Goal: Find specific page/section: Find specific page/section

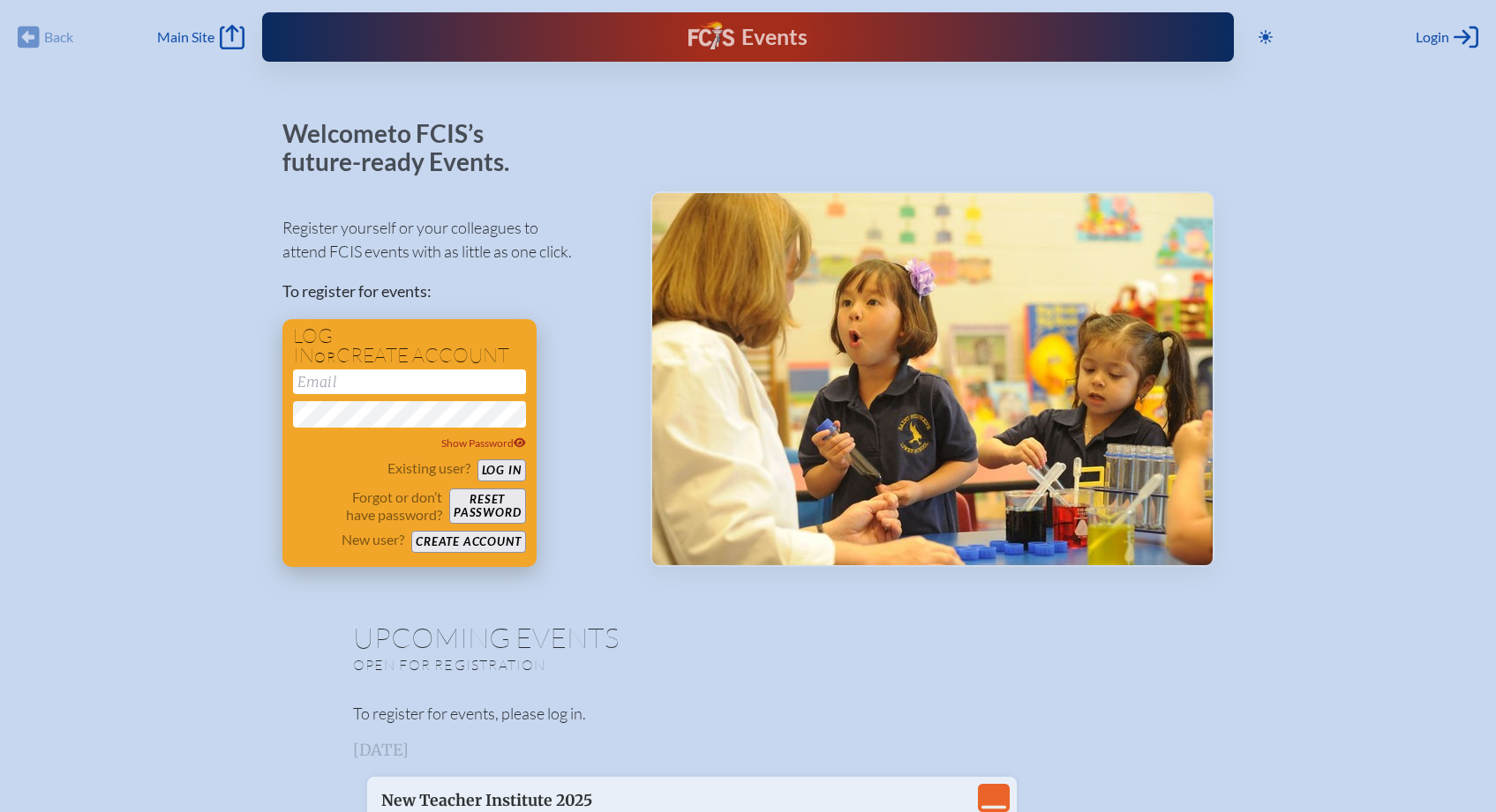
click at [373, 381] on input "email" at bounding box center [409, 381] width 233 height 25
type input "[EMAIL_ADDRESS][DOMAIN_NAME]"
click at [507, 479] on button "Log in" at bounding box center [501, 470] width 48 height 22
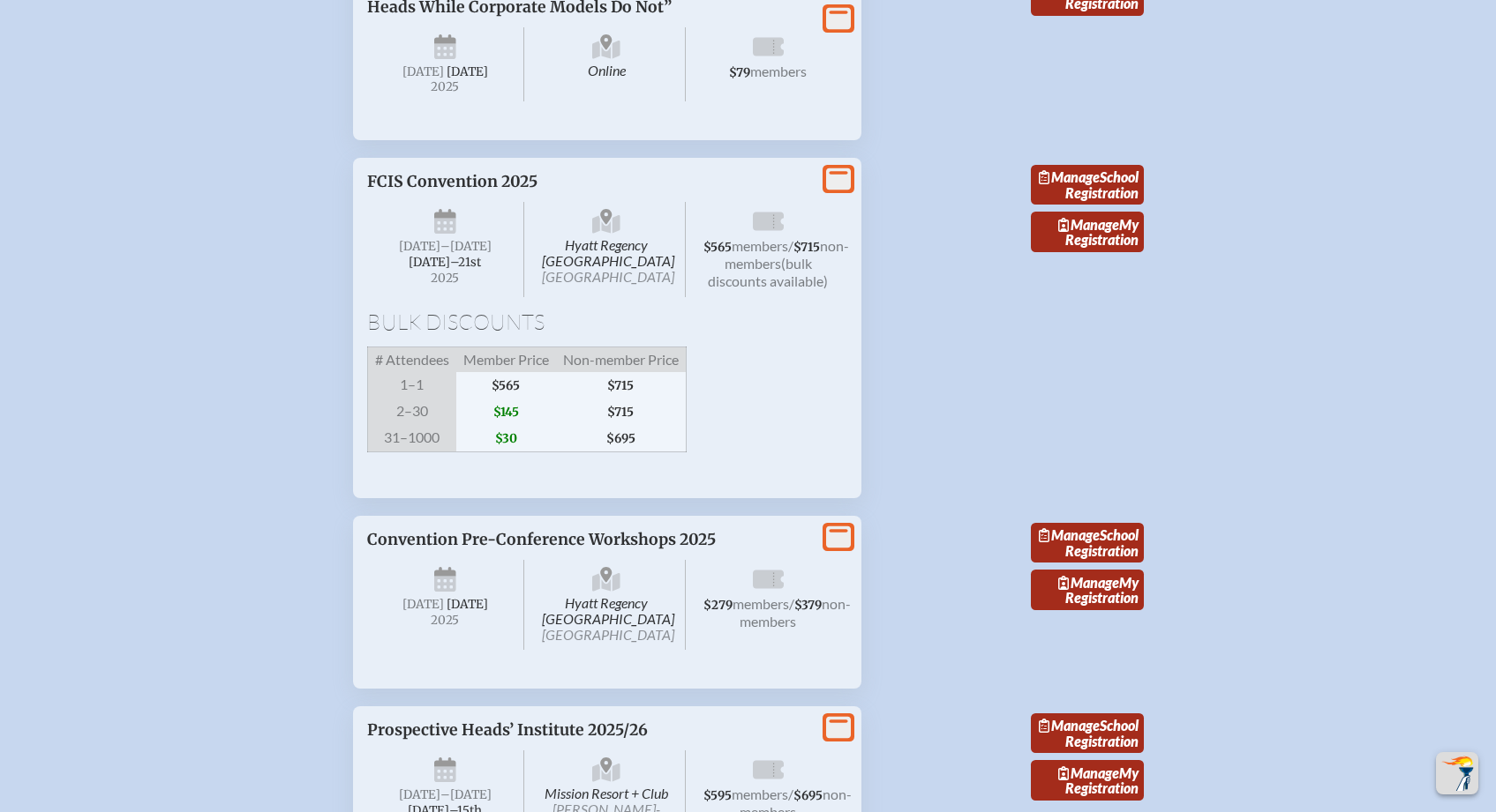
scroll to position [3276, 0]
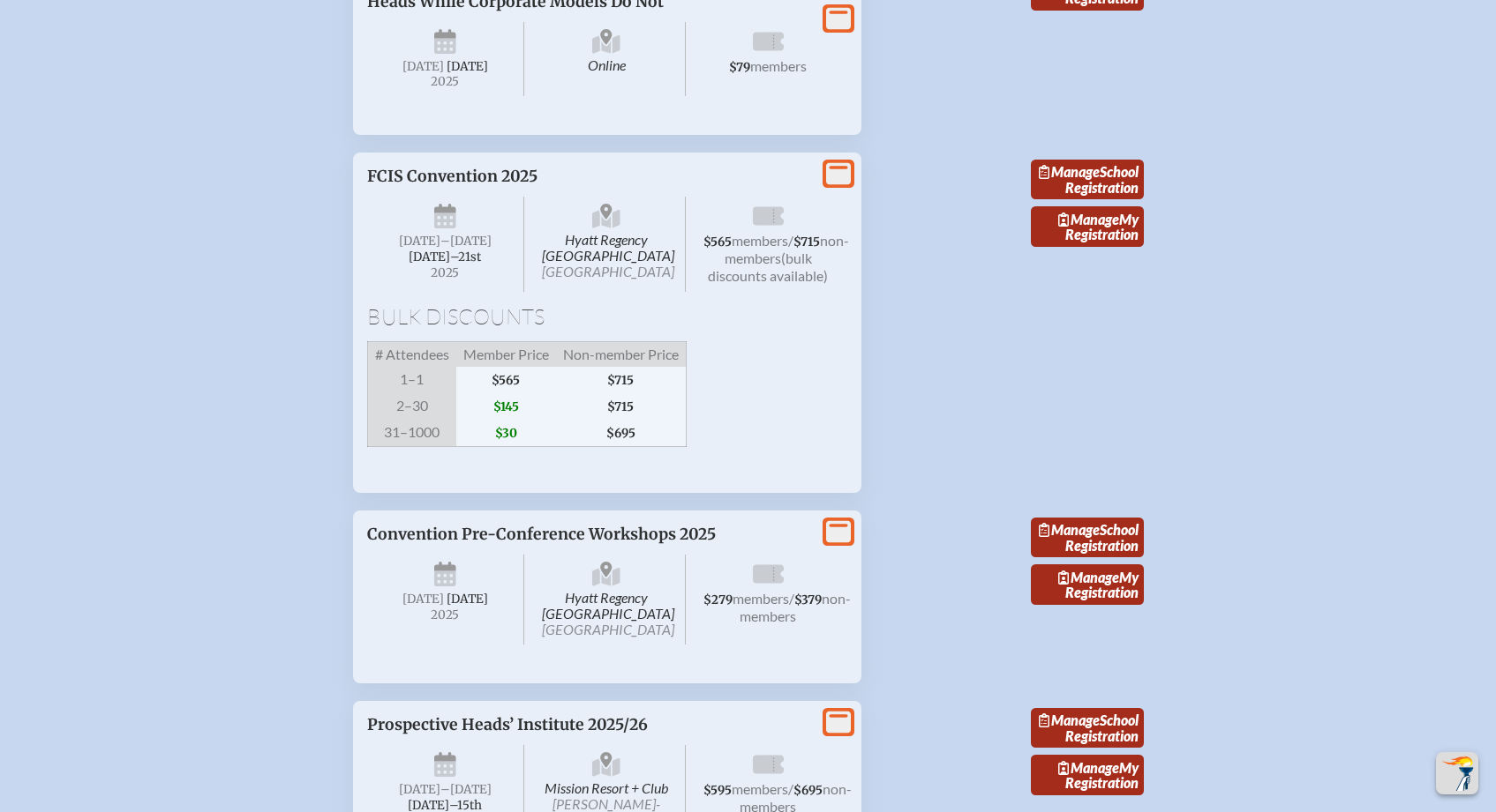
drag, startPoint x: 553, startPoint y: 363, endPoint x: 632, endPoint y: 391, distance: 83.8
click at [632, 292] on span "Hyatt Regency [GEOGRAPHIC_DATA] [GEOGRAPHIC_DATA]" at bounding box center [606, 244] width 158 height 95
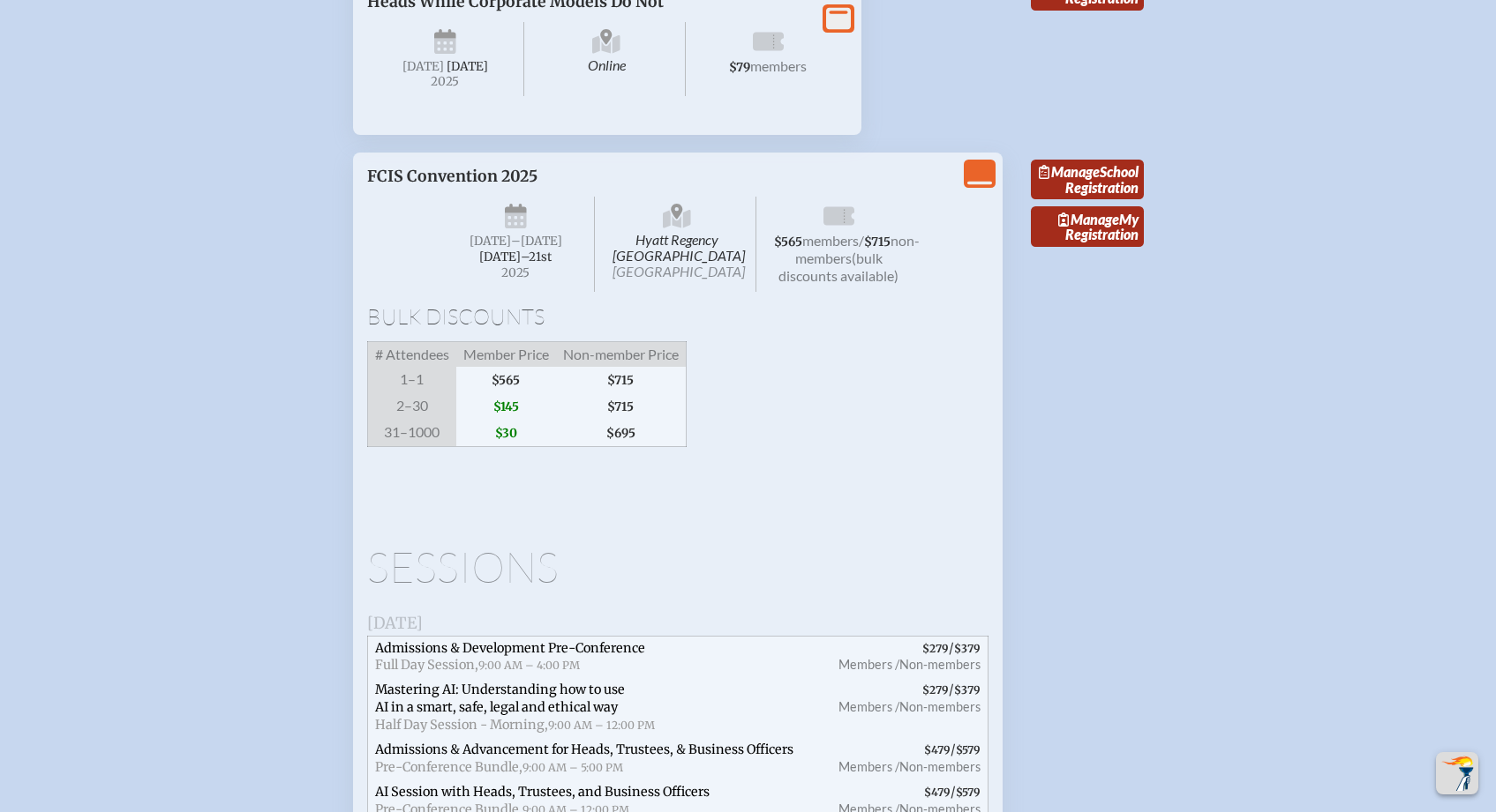
copy span "Hyatt Regency Jacksonville Riverfron"
